Goal: Communication & Community: Answer question/provide support

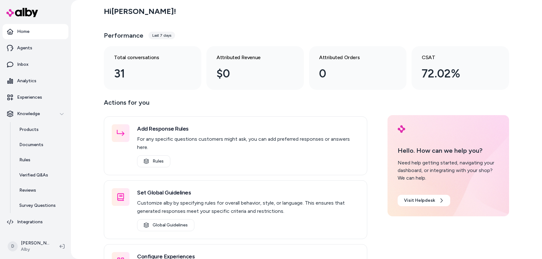
click at [78, 95] on div "Hi Daniel ! Performance Last 7 days Total conversations 31 Attributed Revenue $…" at bounding box center [306, 129] width 471 height 259
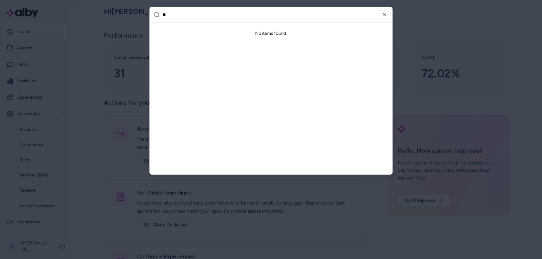
type input "*"
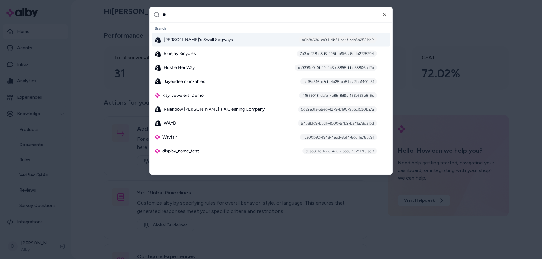
type input "*"
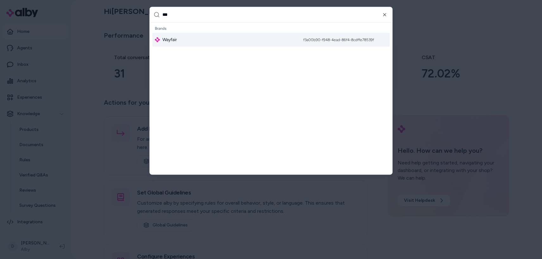
type input "****"
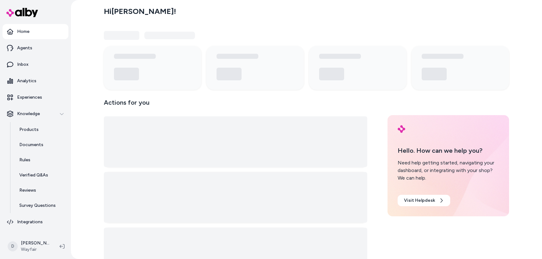
click at [36, 65] on link "Inbox" at bounding box center [36, 64] width 66 height 15
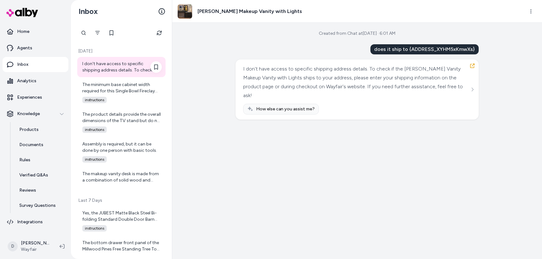
click at [141, 70] on div "I don't have access to specific shipping address details. To check if the [PERS…" at bounding box center [121, 67] width 79 height 13
click at [117, 179] on div "The makeup vanity desk is made from a combination of solid wood and manufacture…" at bounding box center [121, 177] width 79 height 13
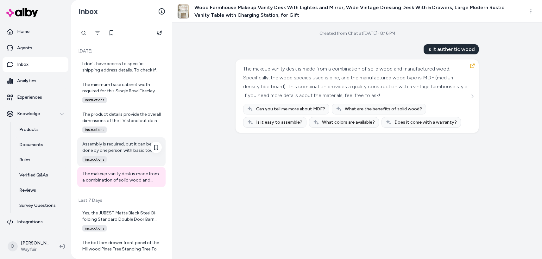
click at [118, 154] on div "Assembly is required, but it can be done by one person with basic tools. instru…" at bounding box center [121, 151] width 88 height 29
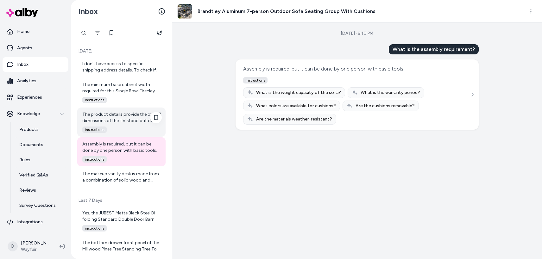
click at [121, 121] on div "The product details provide the overall dimensions of the TV stand but do not s…" at bounding box center [121, 117] width 79 height 13
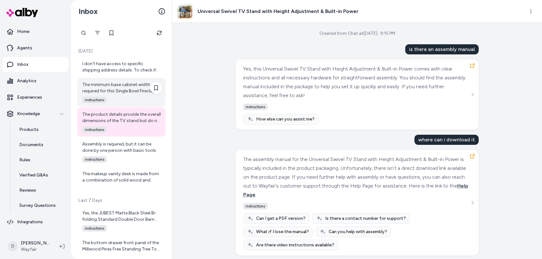
click at [121, 89] on div "The minimum base cabinet width required for this Single Bowl Fireclay Kitchen S…" at bounding box center [121, 88] width 79 height 13
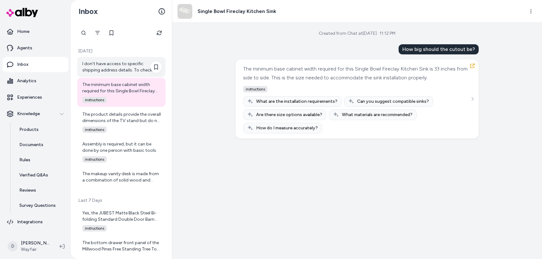
click at [121, 59] on div "I don't have access to specific shipping address details. To check if the [PERS…" at bounding box center [121, 67] width 88 height 20
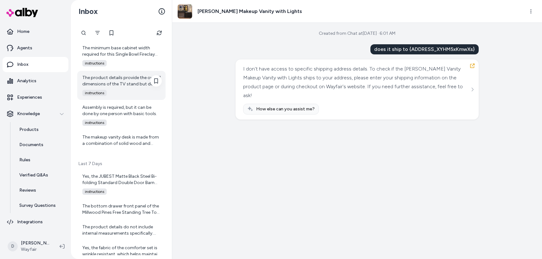
scroll to position [38, 0]
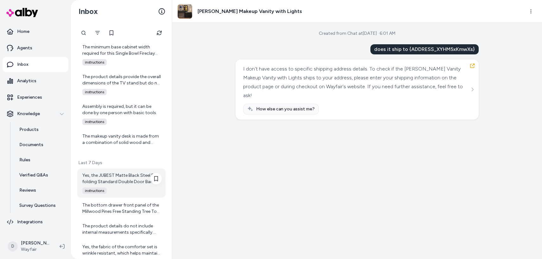
click at [119, 172] on div "Yes, the JUBEST Matte Black Steel Bi-folding Standard Double Door Barn Door Har…" at bounding box center [121, 183] width 88 height 29
